Goal: Information Seeking & Learning: Learn about a topic

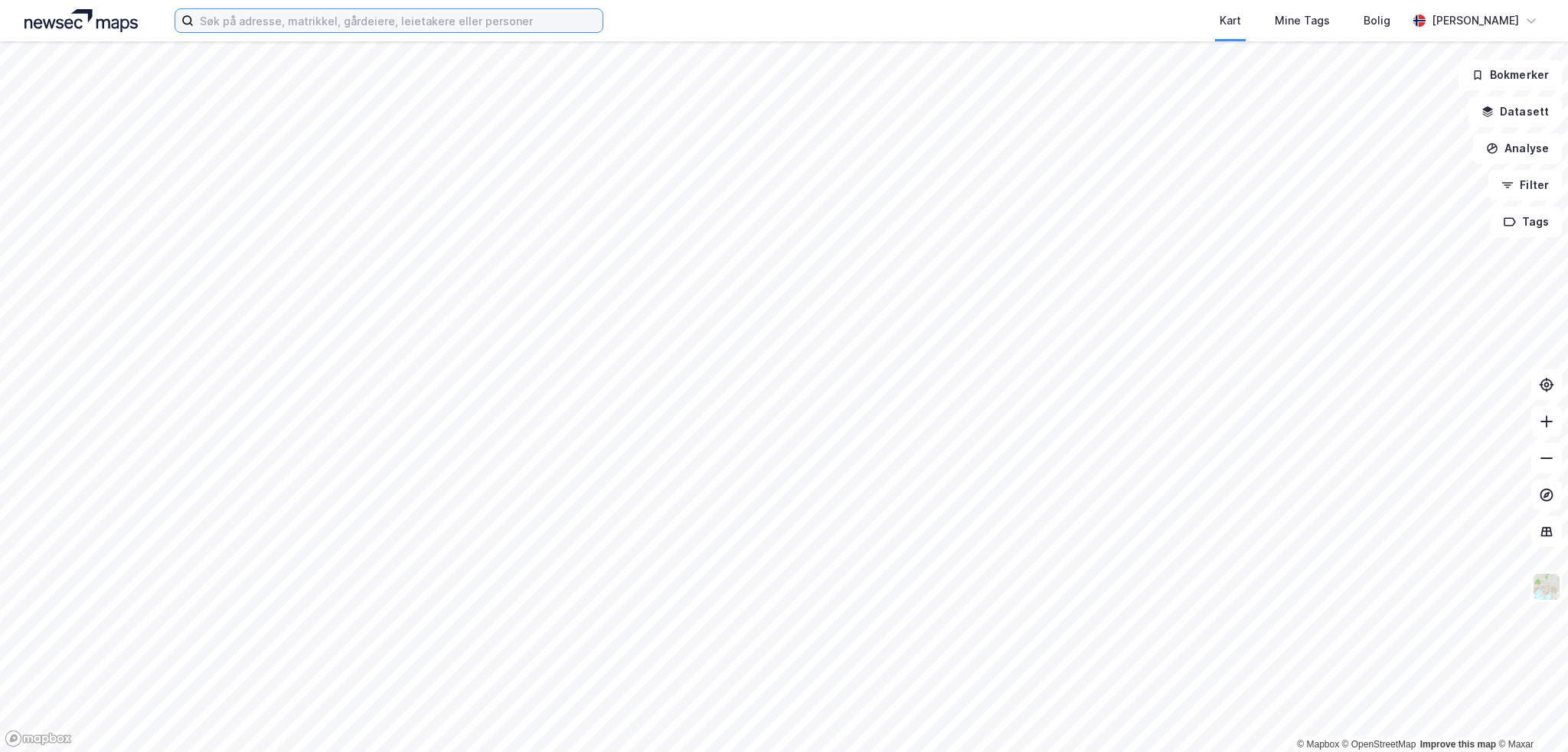
click at [300, 17] on input at bounding box center [398, 20] width 409 height 23
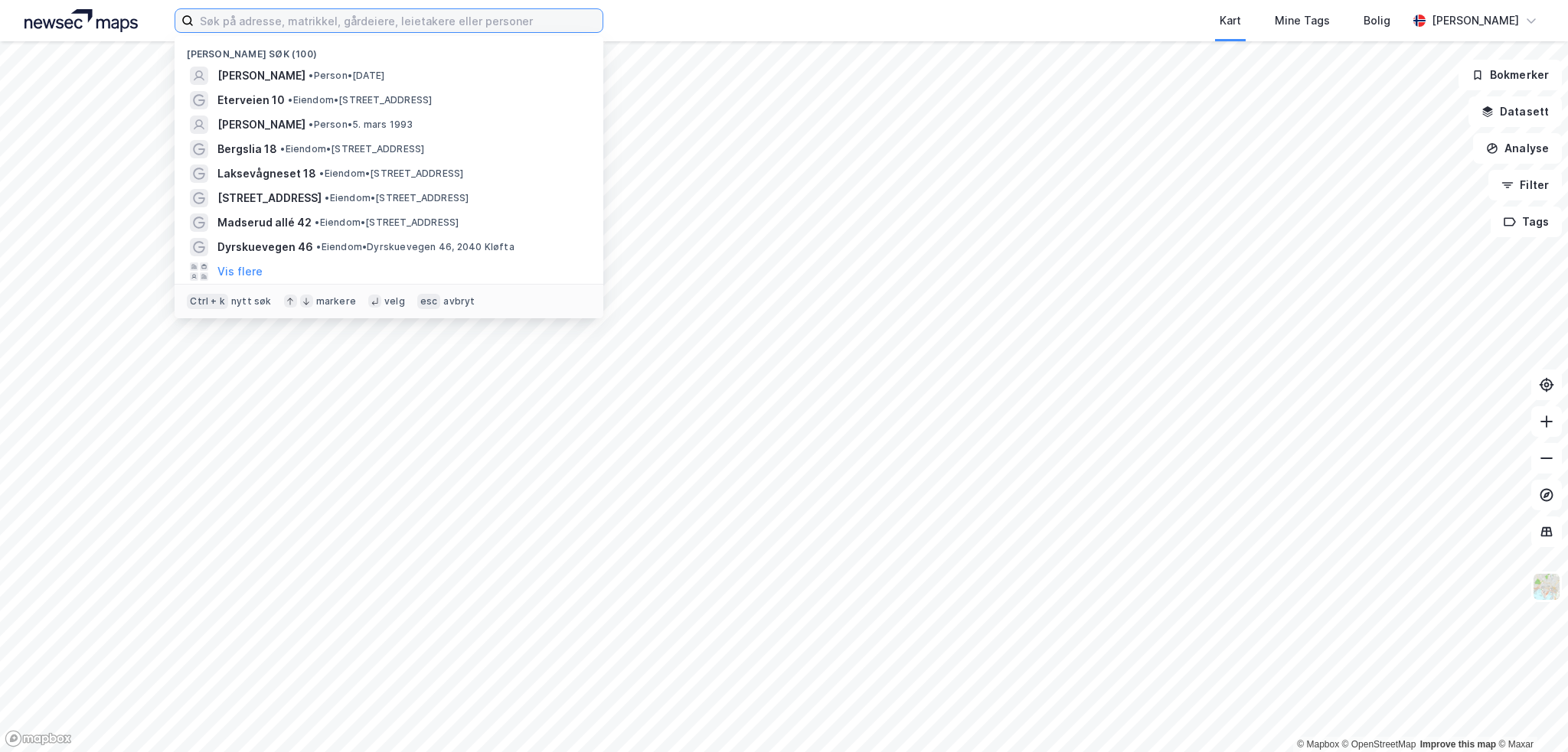
paste input "Brynsengfaret 6"
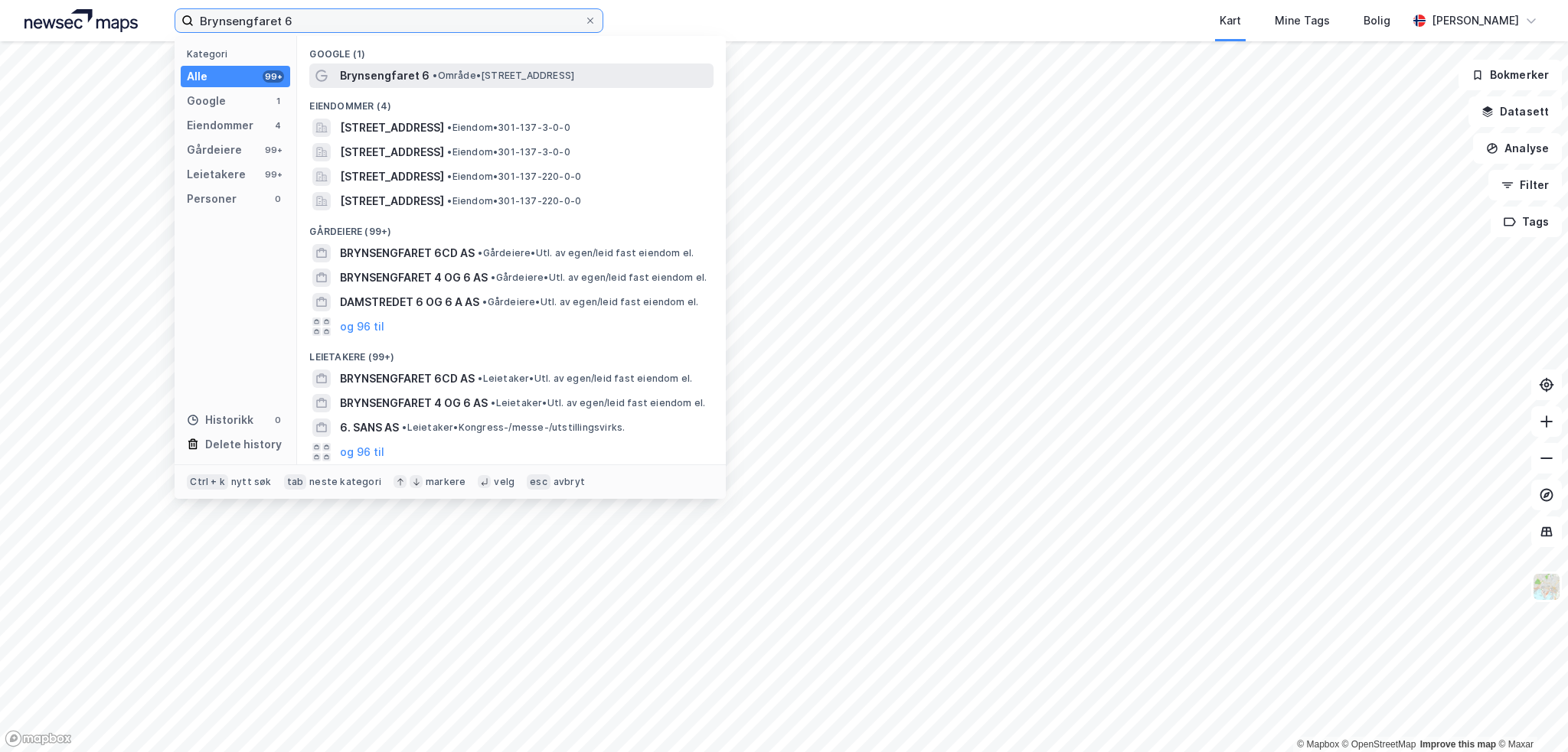
type input "Brynsengfaret 6"
click at [378, 66] on span "Brynsengfaret 6" at bounding box center [384, 75] width 90 height 18
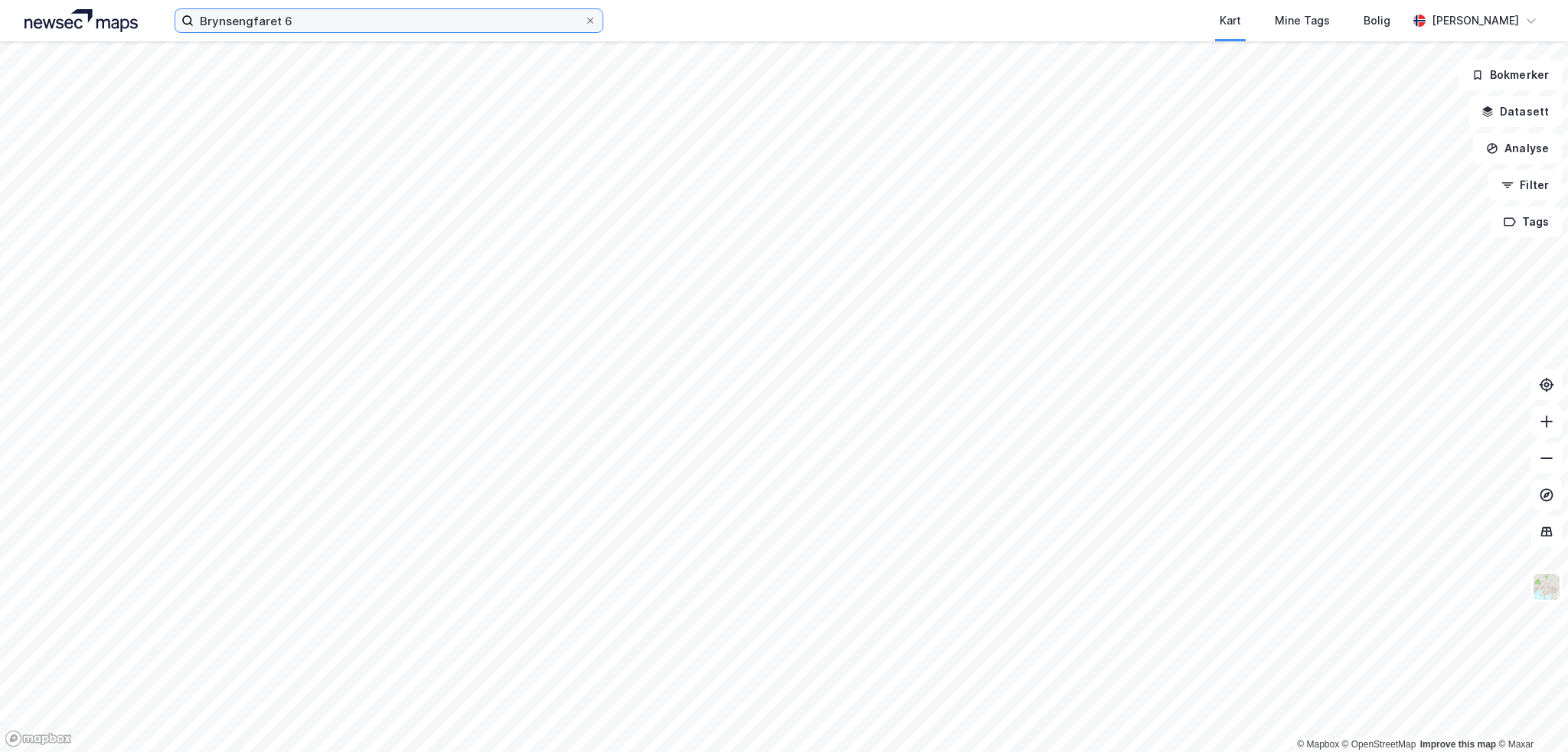
click at [371, 15] on input "Brynsengfaret 6" at bounding box center [389, 20] width 391 height 23
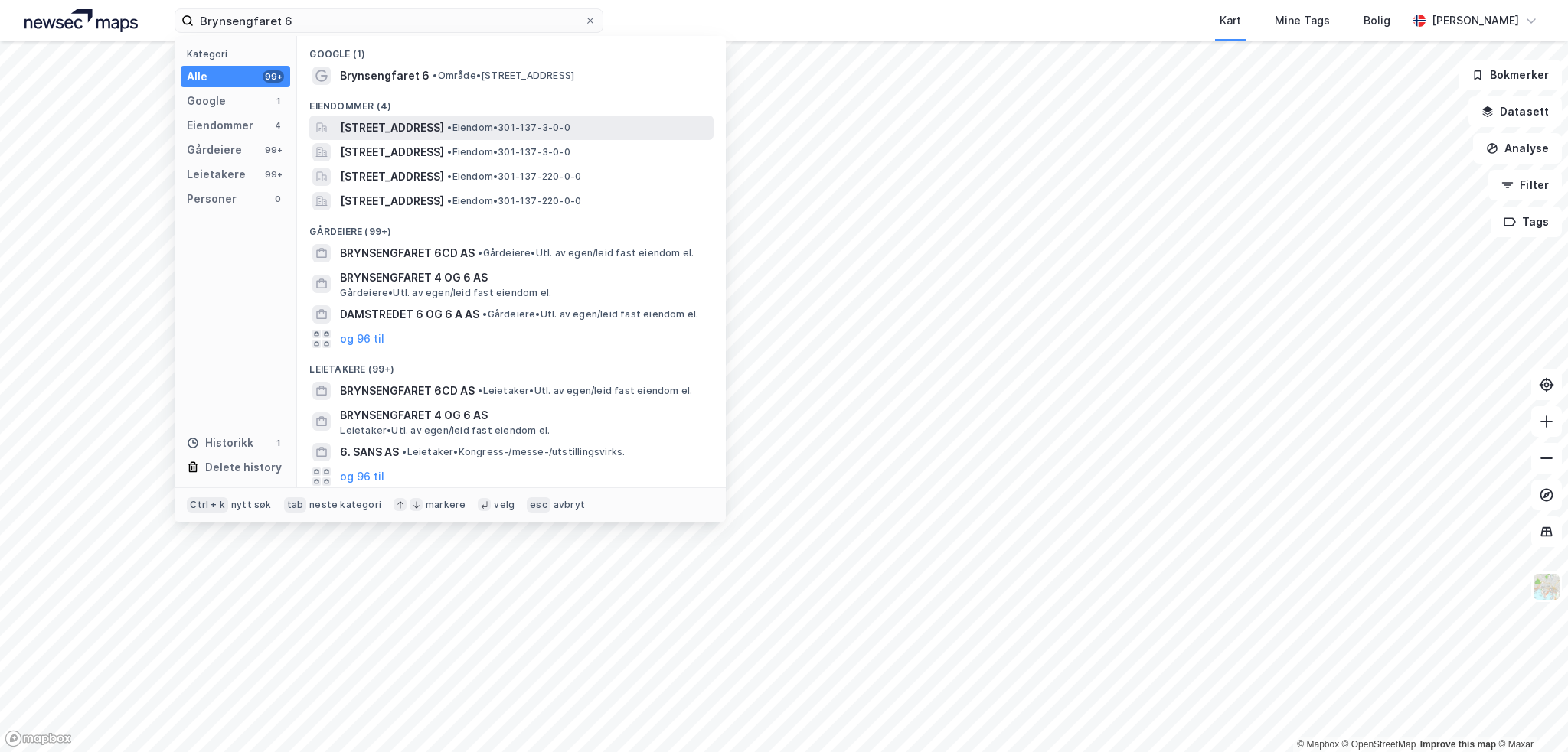
click at [412, 126] on span "[STREET_ADDRESS]" at bounding box center [392, 128] width 104 height 18
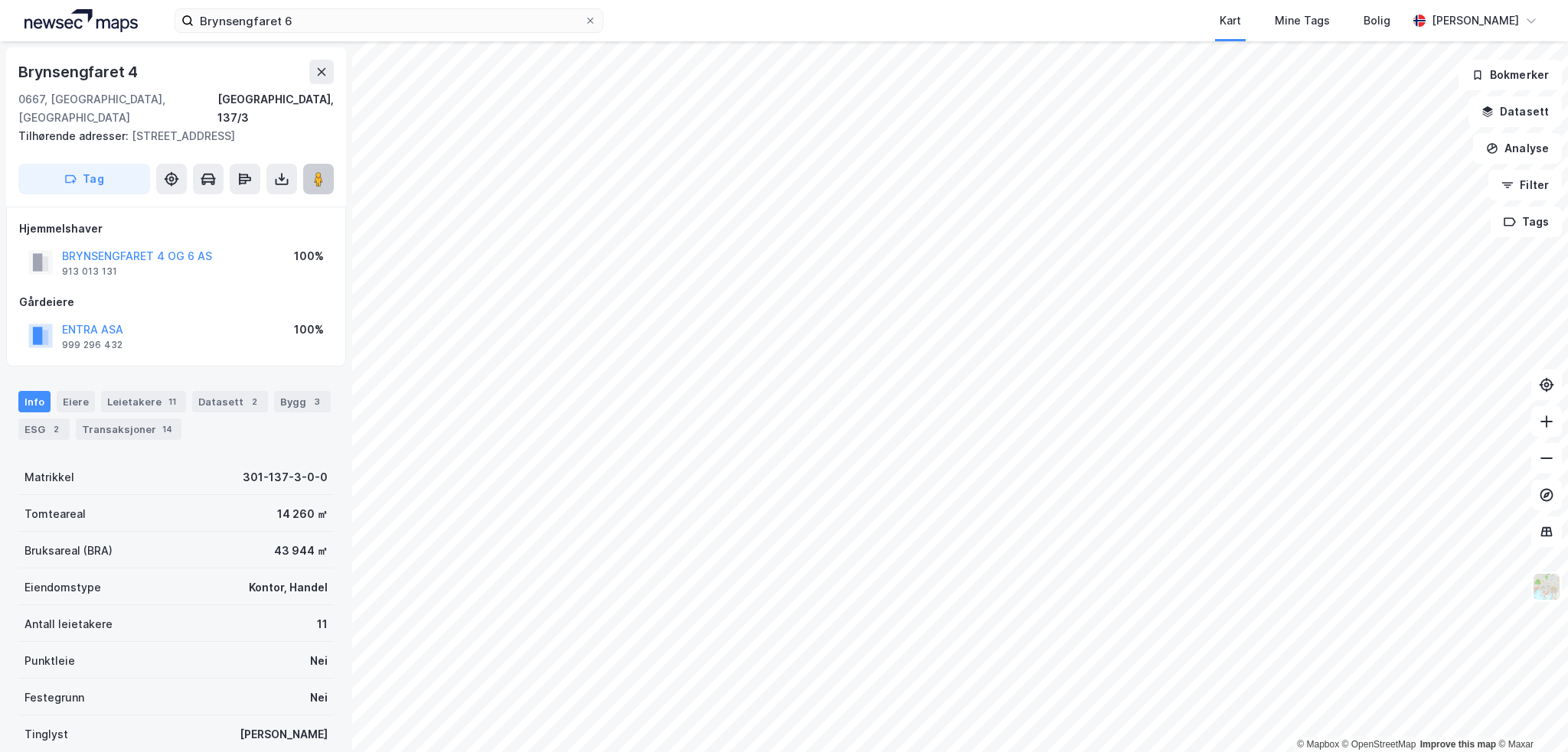
click at [327, 163] on button at bounding box center [319, 179] width 31 height 31
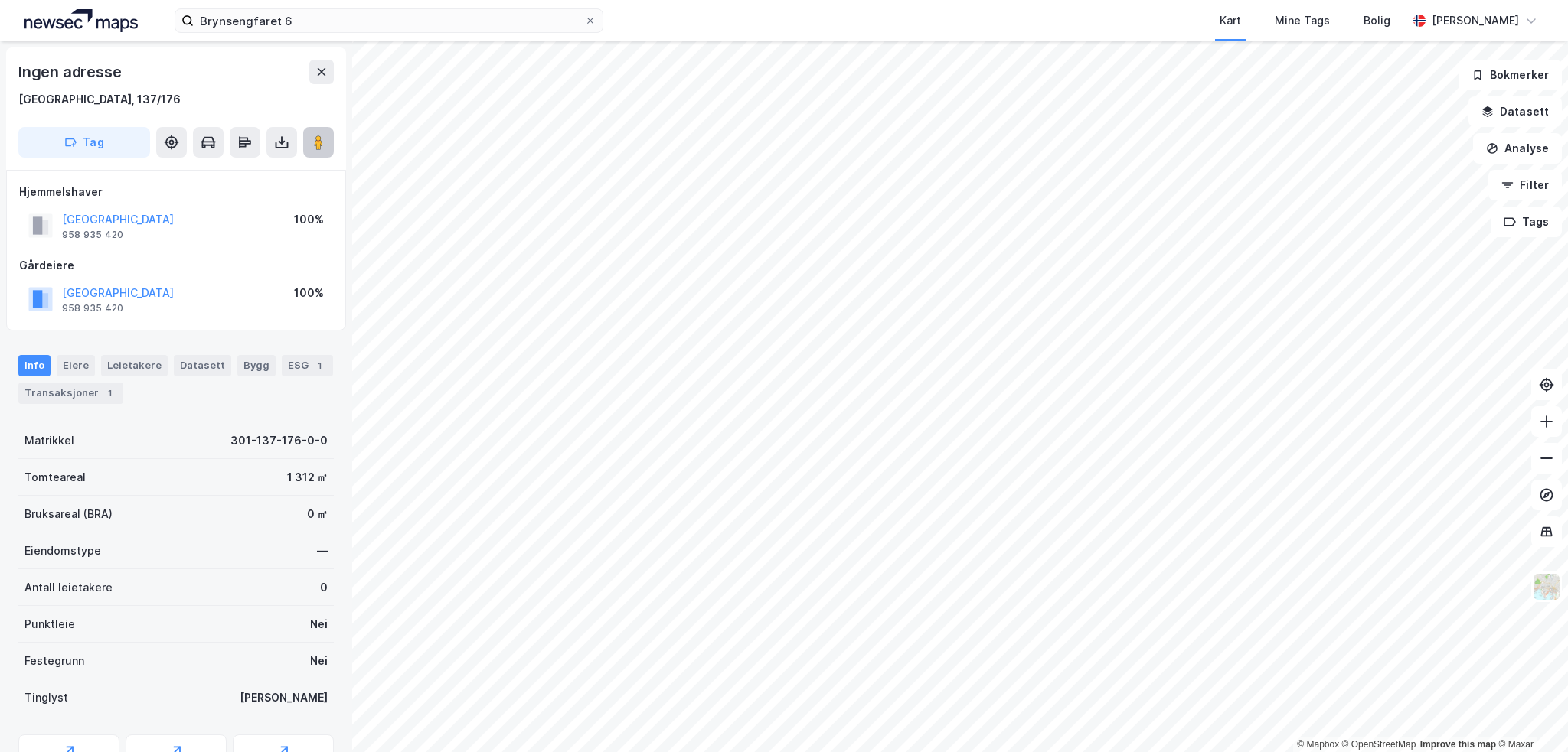
click at [324, 137] on icon at bounding box center [318, 142] width 15 height 15
